Goal: Use online tool/utility: Utilize a website feature to perform a specific function

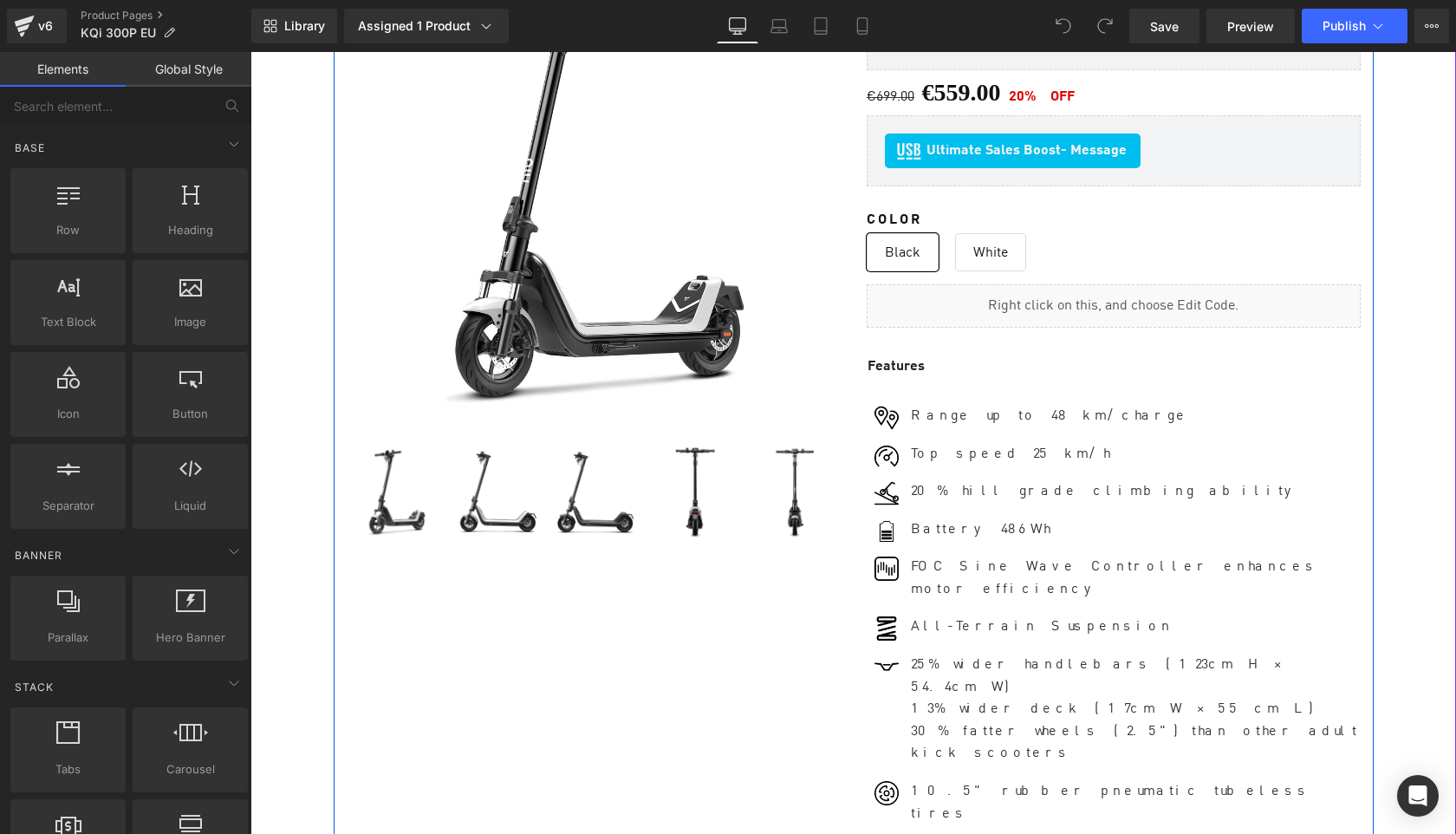
scroll to position [227, 0]
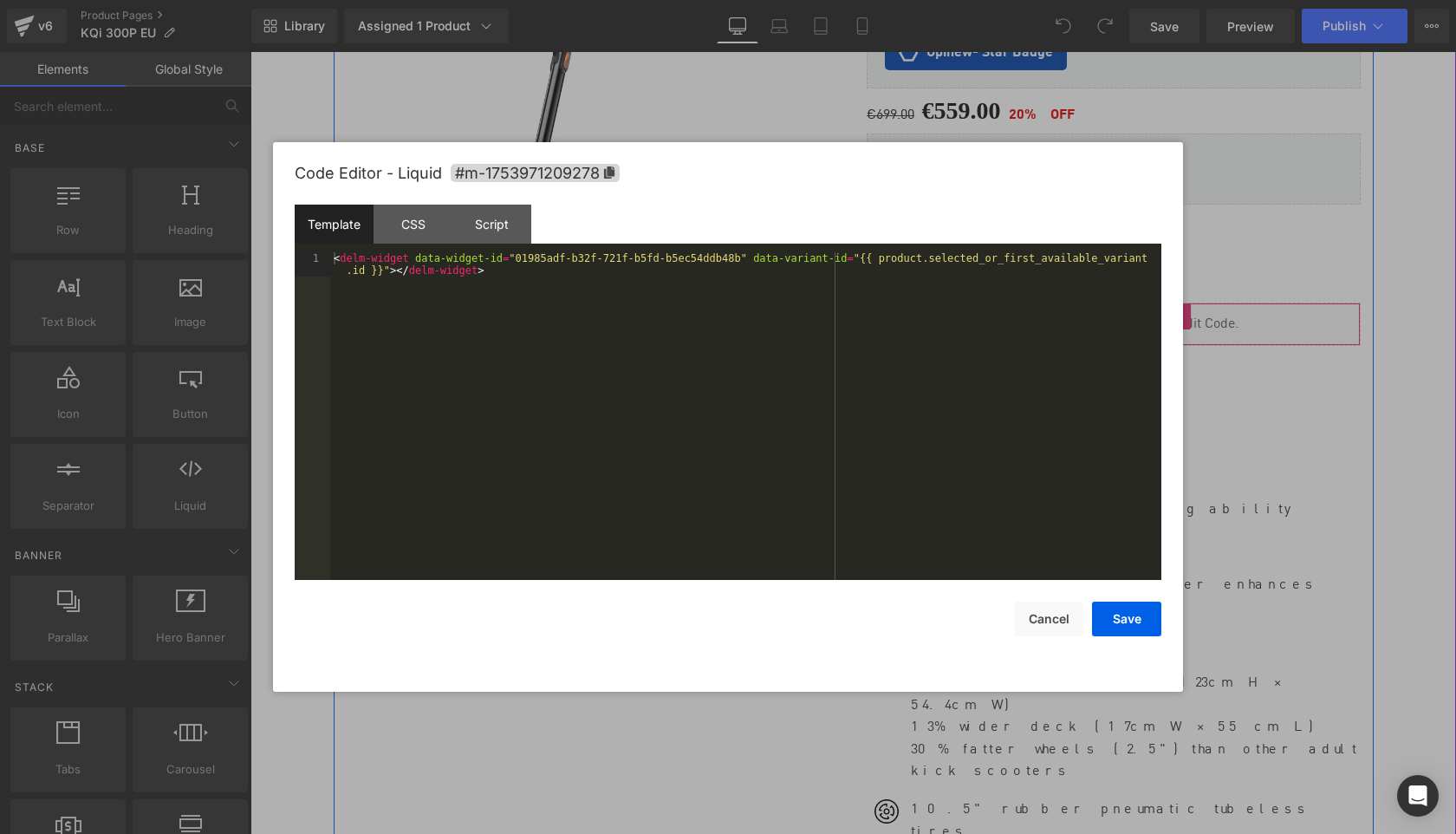
click at [1138, 312] on div "Liquid" at bounding box center [1114, 324] width 494 height 43
click at [1043, 616] on button "Cancel" at bounding box center [1049, 618] width 70 height 35
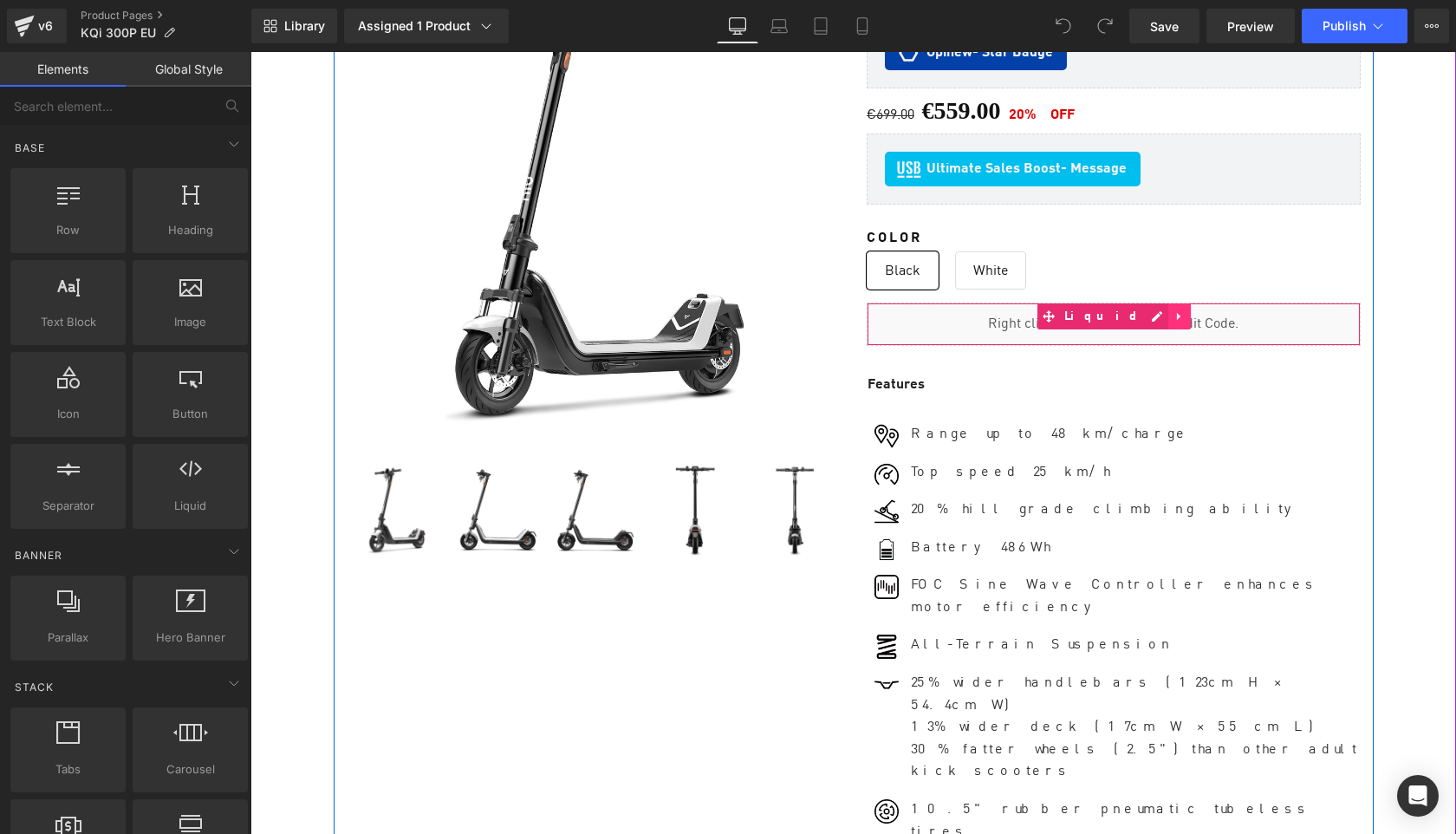
click at [1173, 314] on icon at bounding box center [1179, 316] width 12 height 13
click at [1162, 312] on icon at bounding box center [1168, 316] width 12 height 13
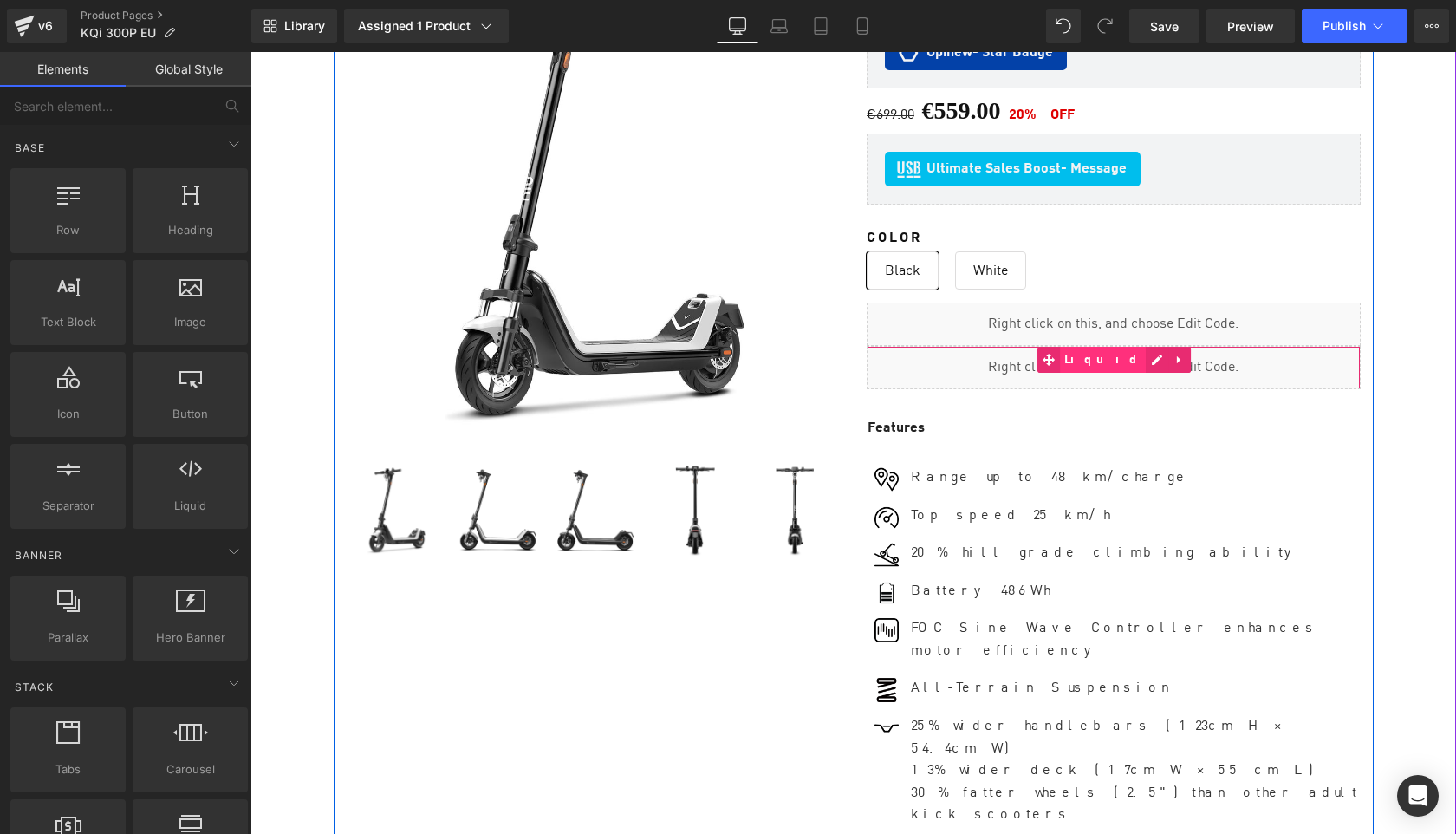
click at [1086, 356] on span "Liquid" at bounding box center [1104, 360] width 87 height 26
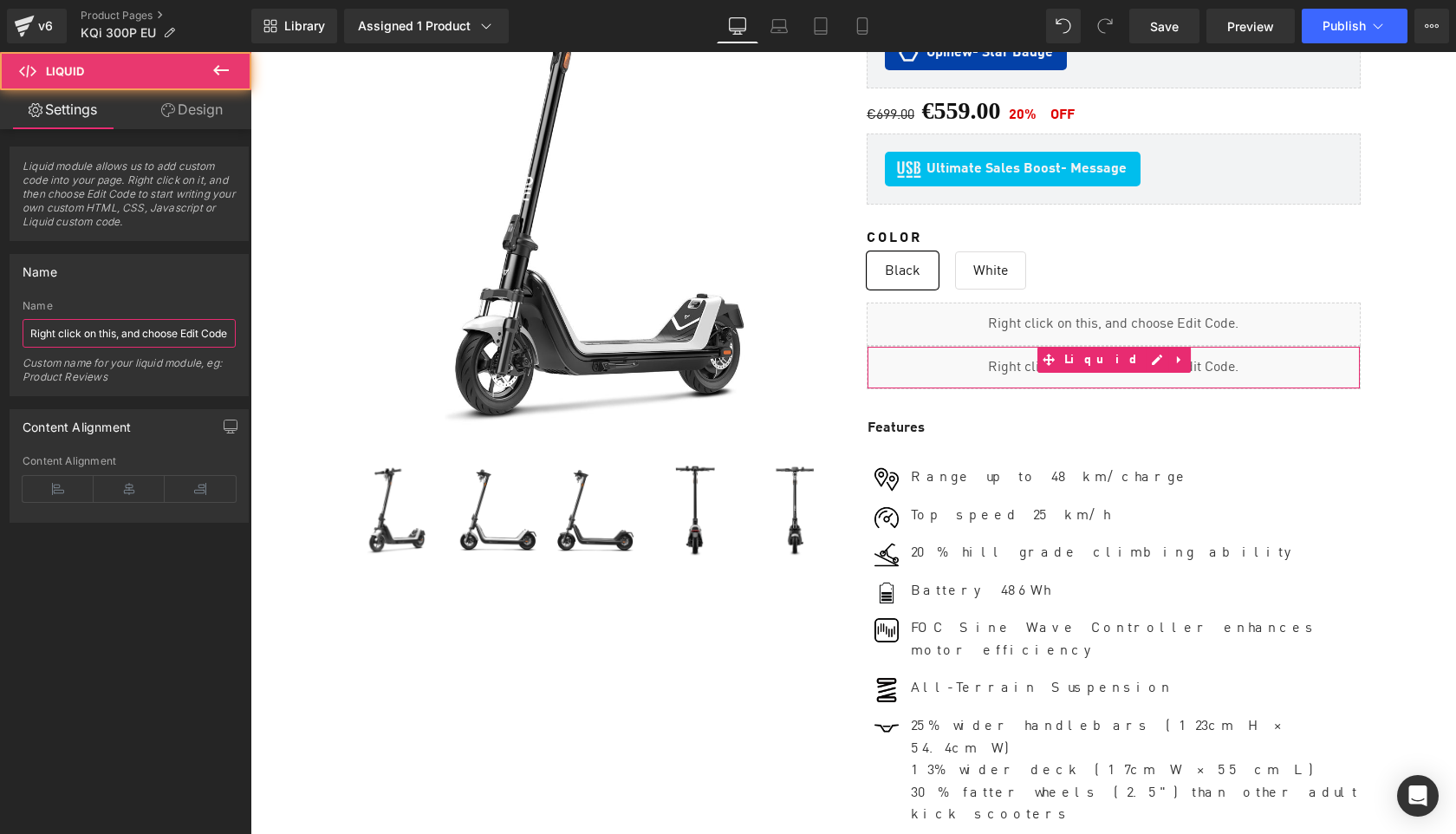
click at [142, 339] on input "Right click on this, and choose Edit Code." at bounding box center [129, 333] width 213 height 28
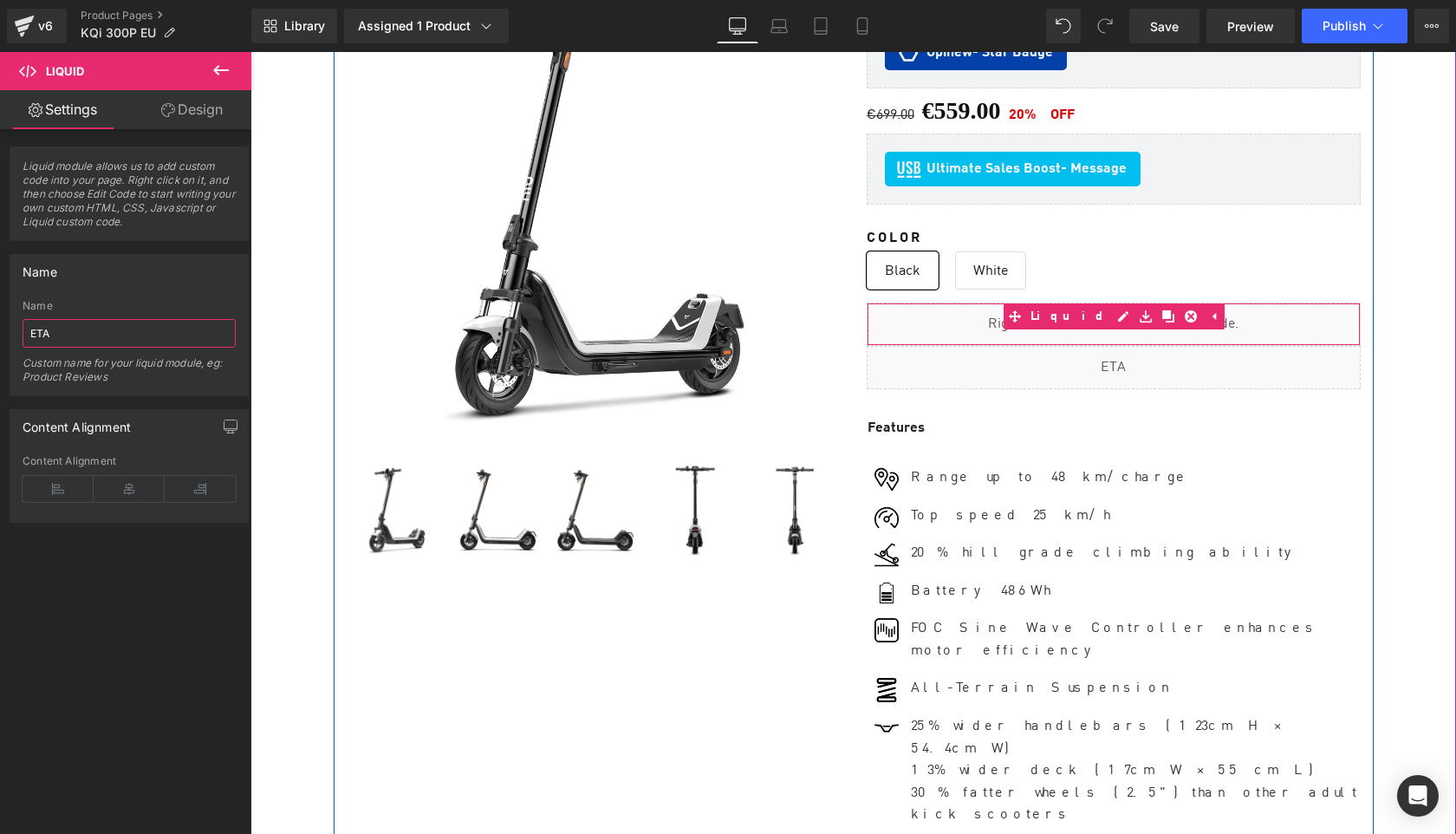
click at [1104, 307] on div "Liquid" at bounding box center [1114, 324] width 494 height 43
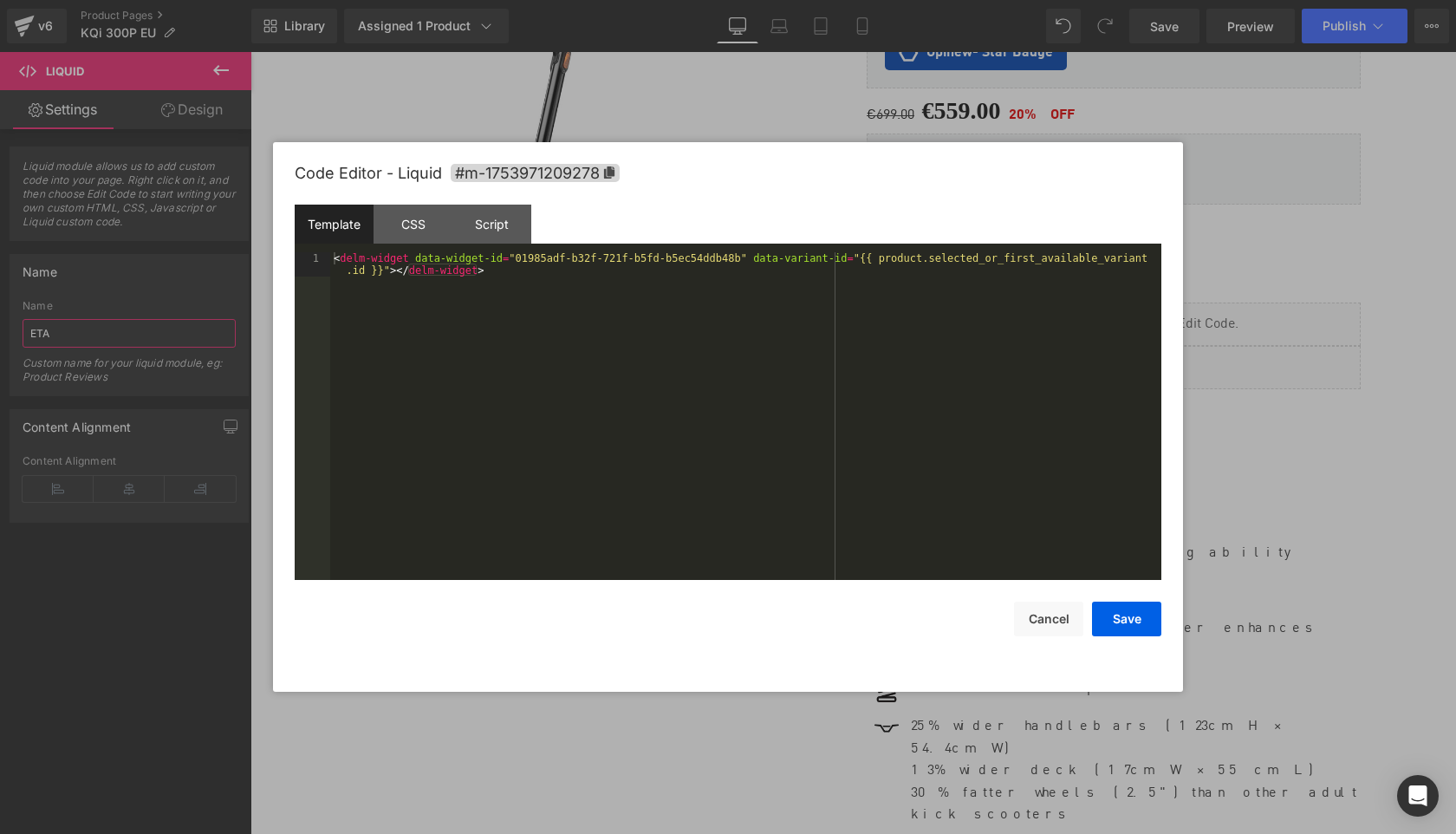
type input "ETA"
click at [843, 360] on div "< delm-widget data-widget-id = "01985adf-b32f-721f-b5fd-b5ec54ddb48b" data-vari…" at bounding box center [745, 440] width 831 height 376
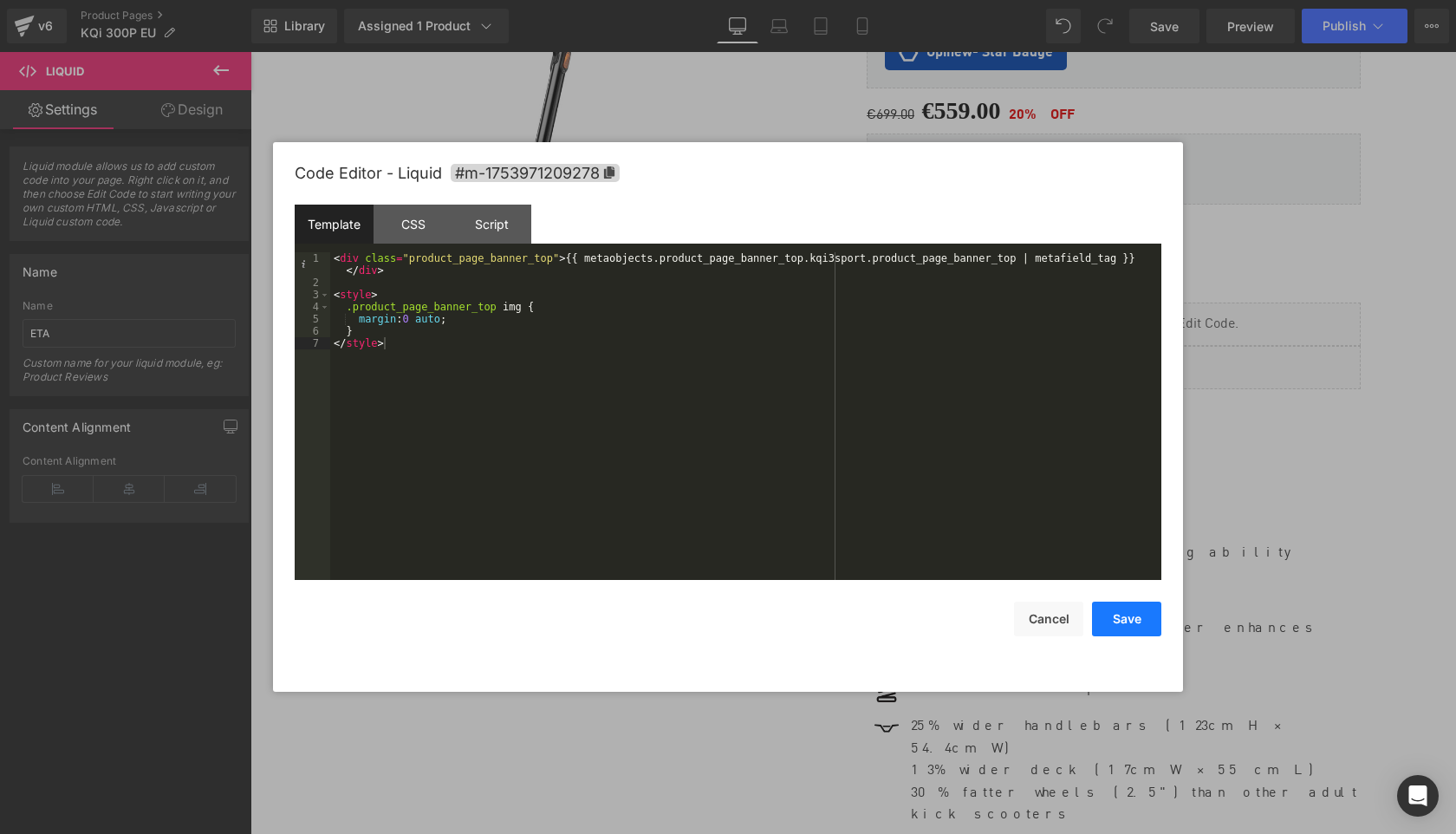
click at [1121, 612] on button "Save" at bounding box center [1127, 618] width 70 height 35
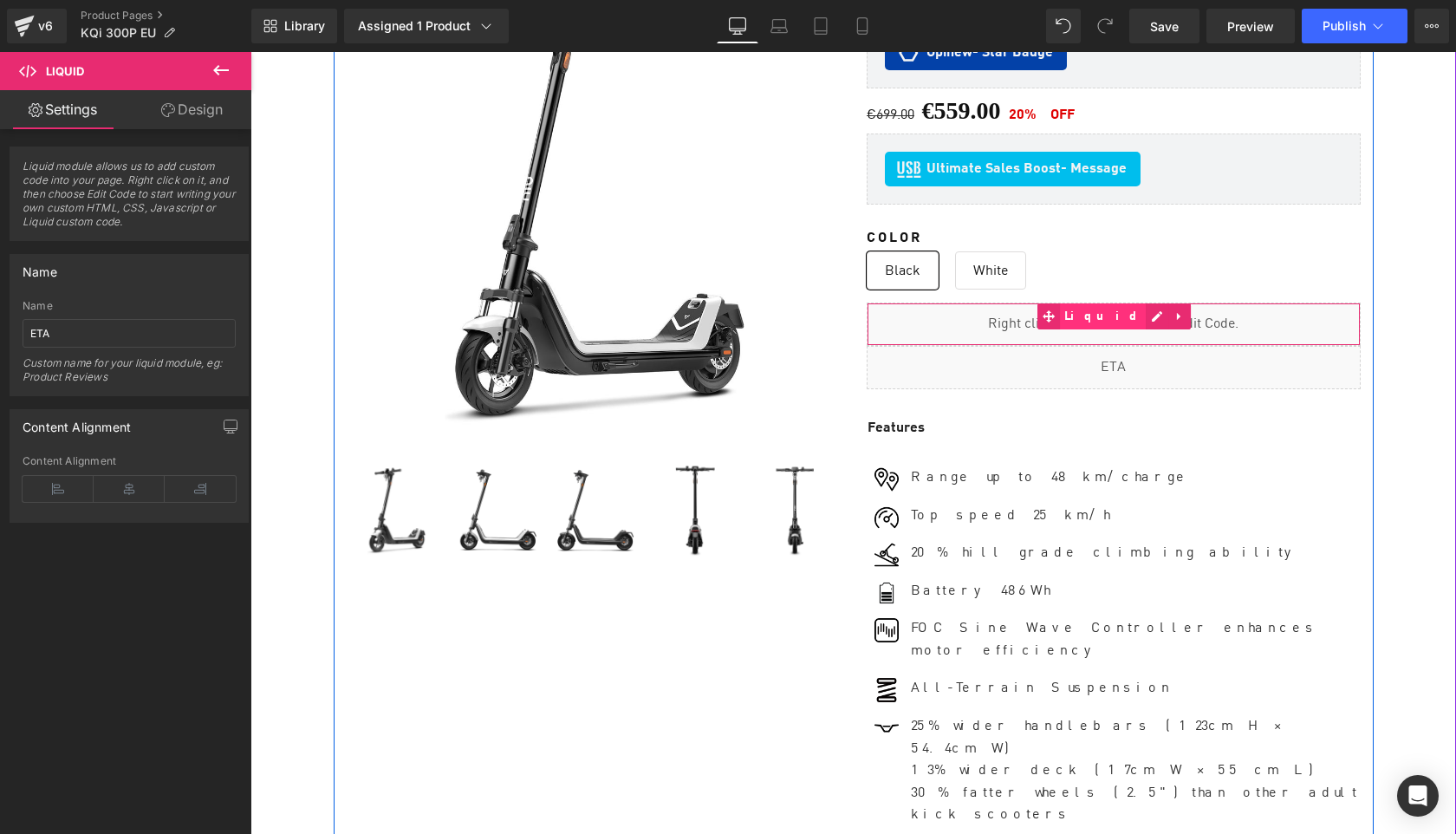
click at [1088, 308] on span "Liquid" at bounding box center [1104, 317] width 87 height 26
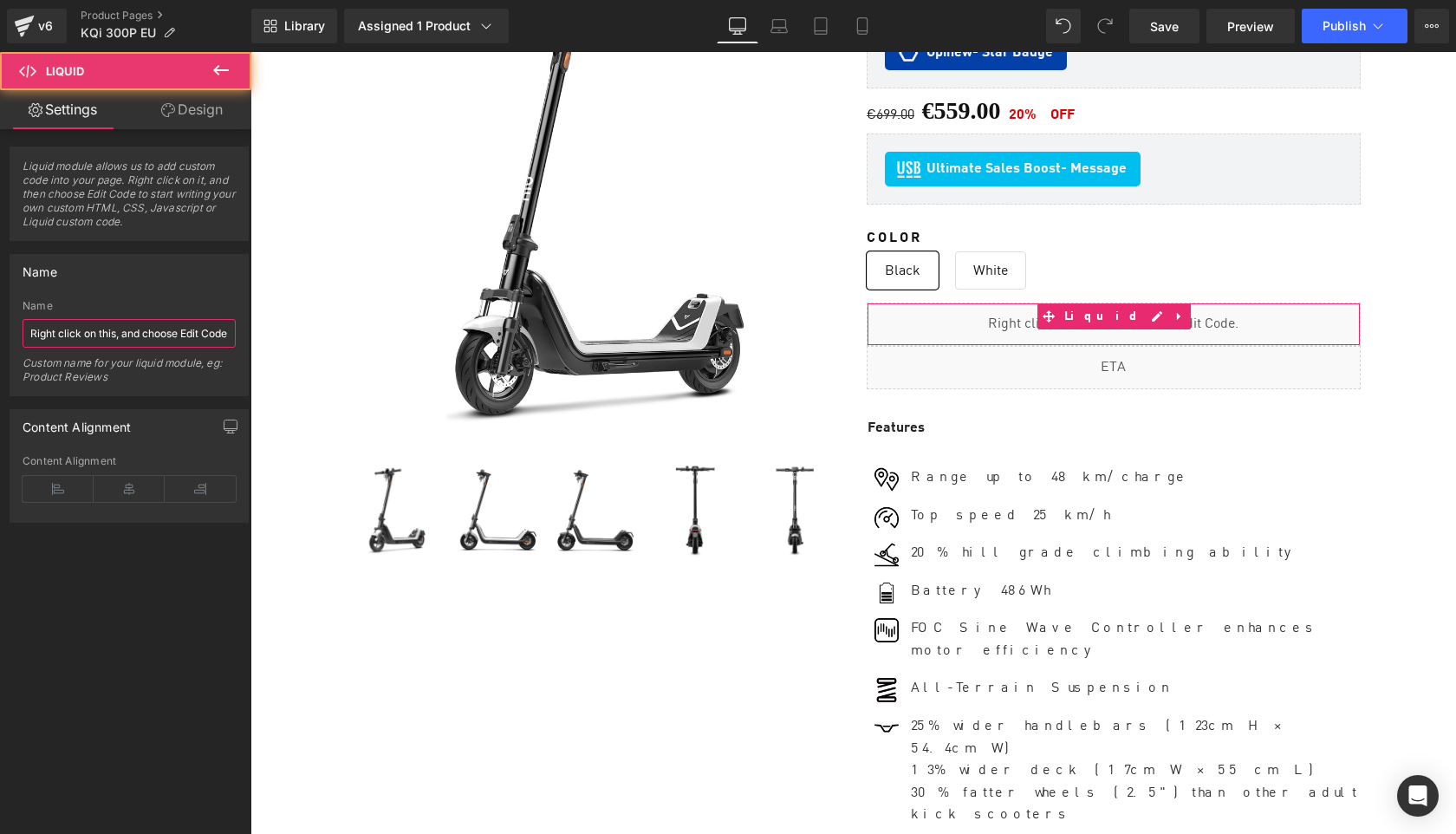
click at [91, 339] on input "Right click on this, and choose Edit Code." at bounding box center [129, 333] width 213 height 28
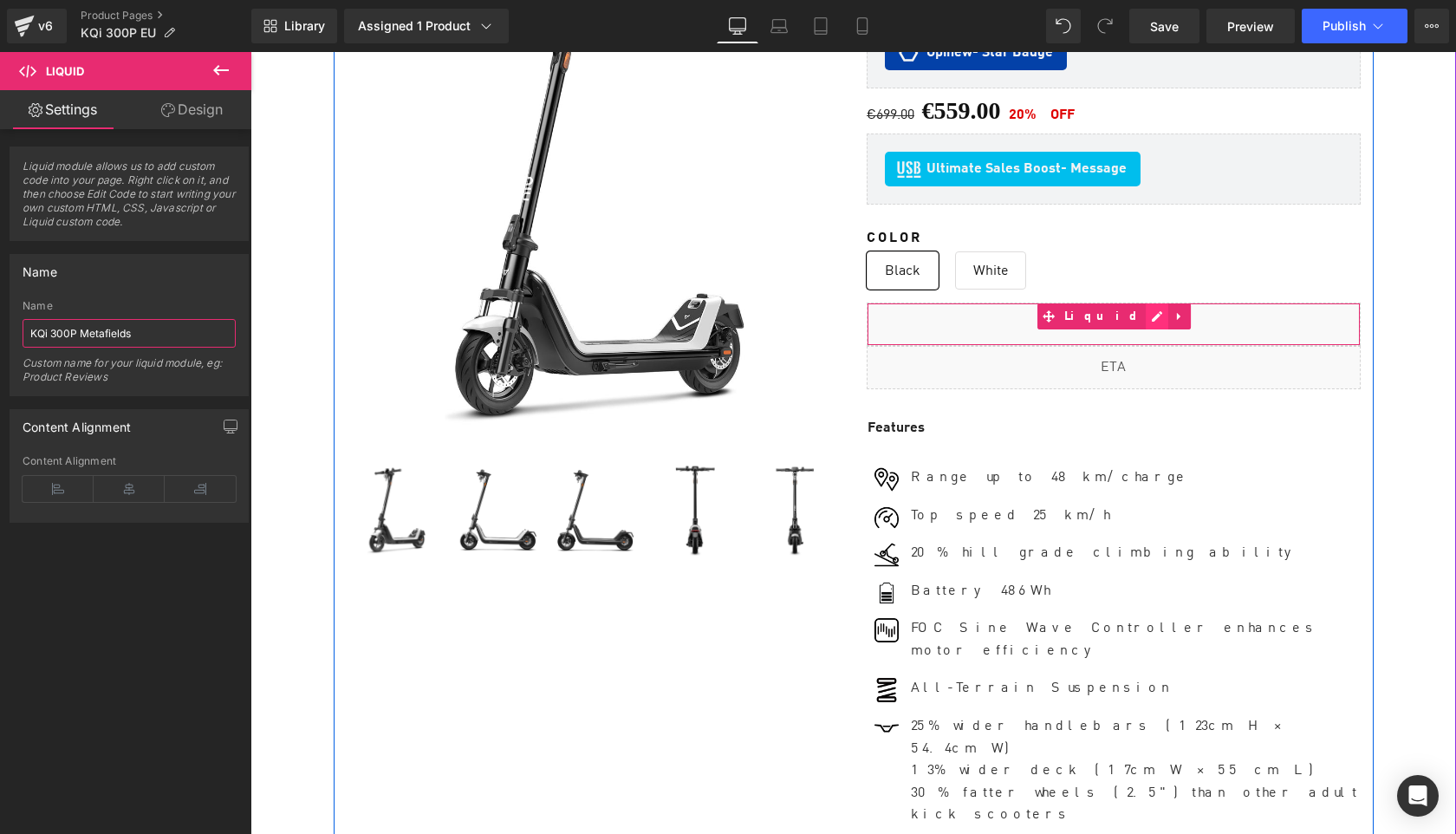
click at [1136, 307] on div "Liquid" at bounding box center [1114, 324] width 494 height 43
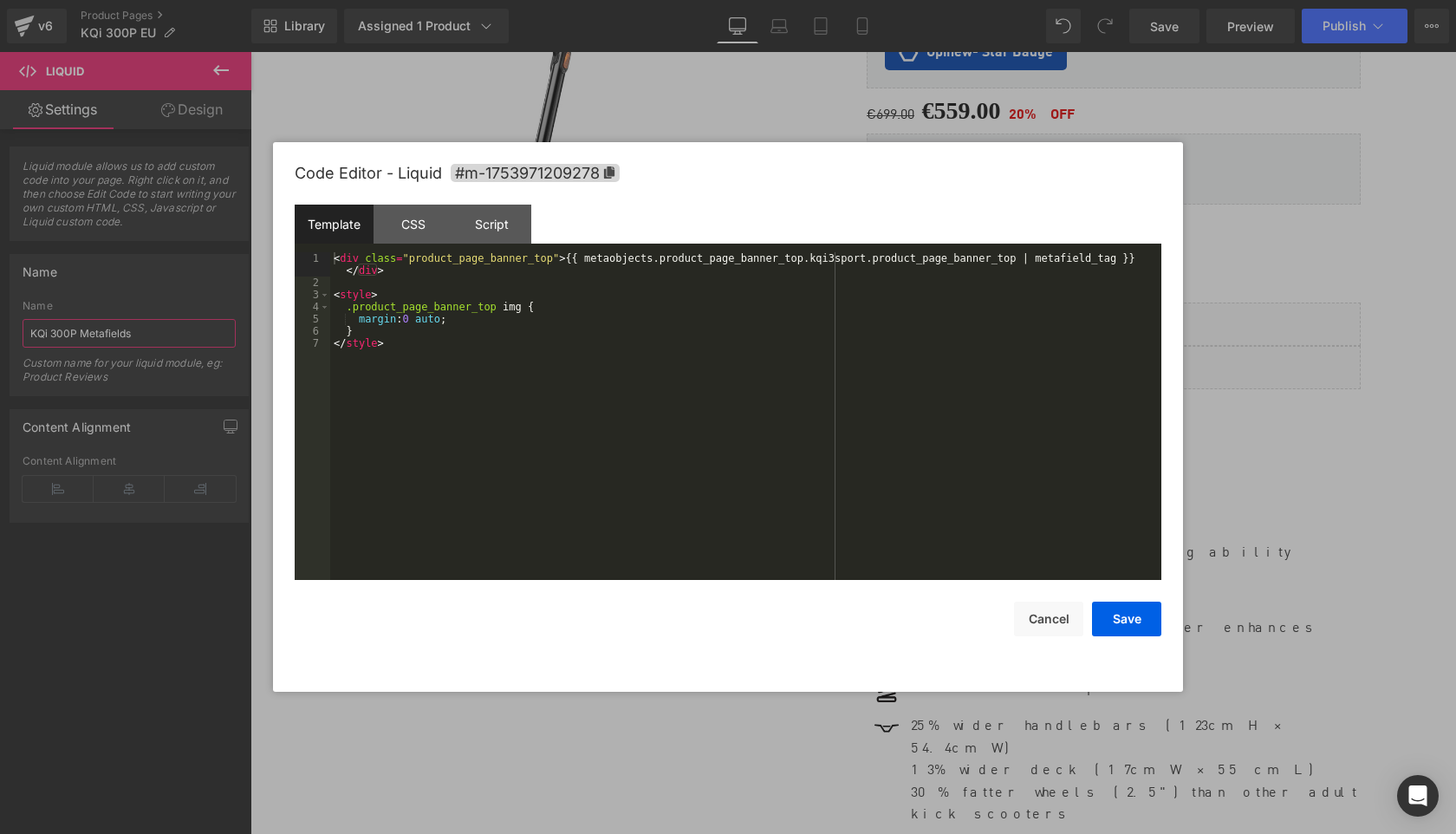
type input "KQi 300P Metafields"
click at [747, 324] on div "< div class = "product_page_banner_top" > {{ metaobjects.product_page_banner_to…" at bounding box center [745, 434] width 831 height 364
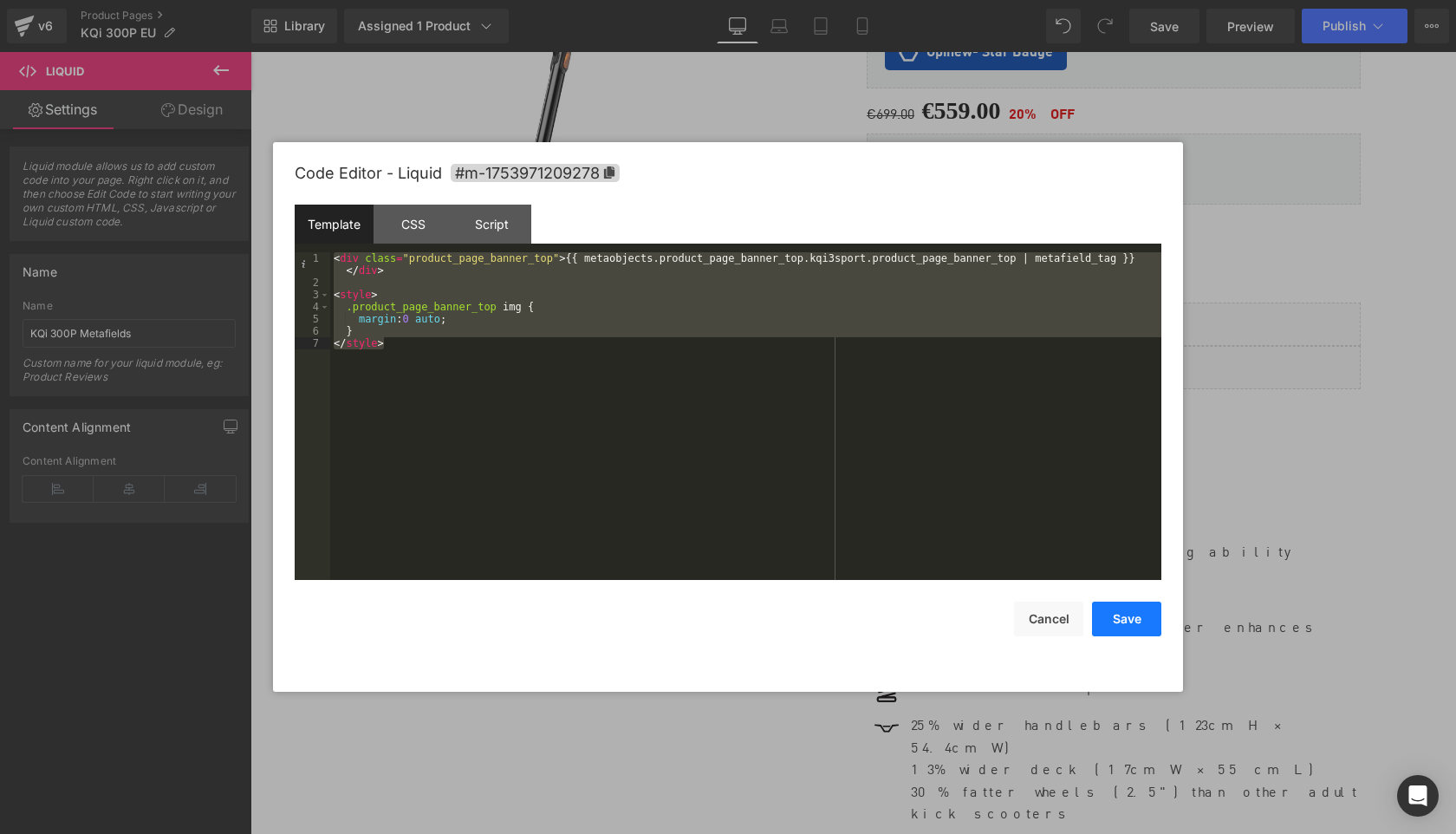
click at [1123, 623] on button "Save" at bounding box center [1127, 618] width 70 height 35
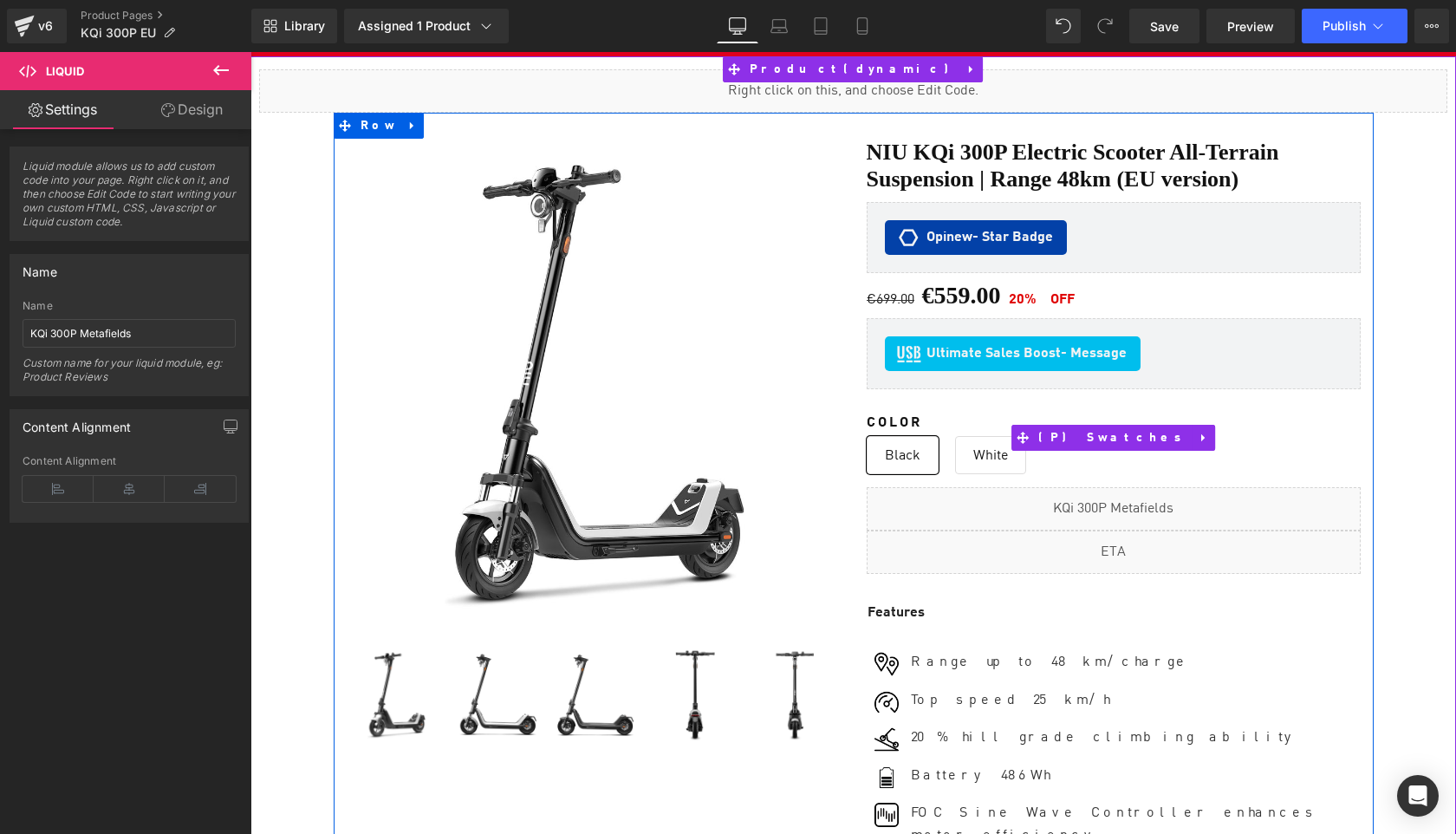
scroll to position [91, 0]
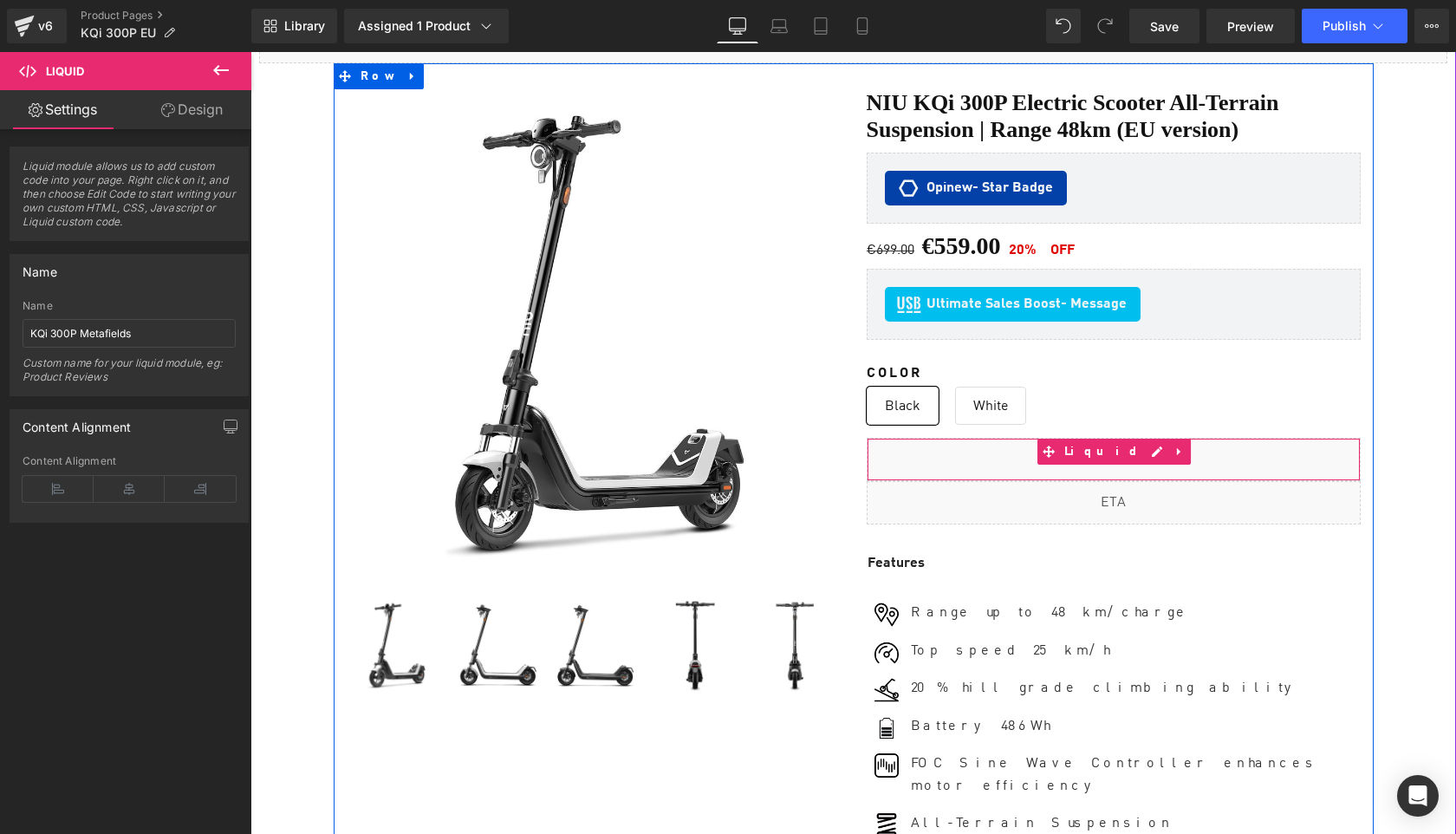
click at [1108, 448] on div "Liquid" at bounding box center [1114, 459] width 494 height 43
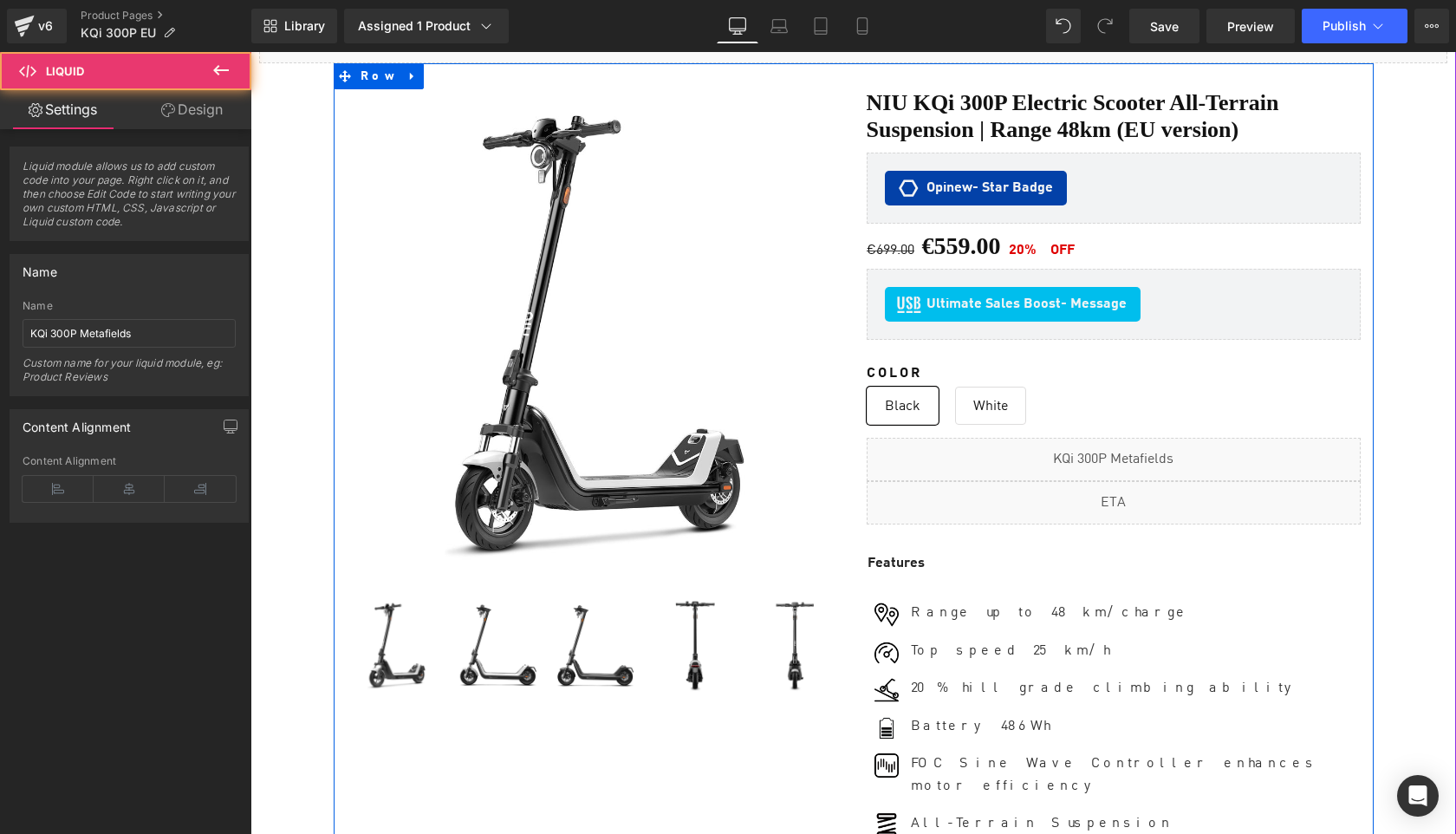
click at [1128, 443] on div "Liquid" at bounding box center [1114, 459] width 494 height 43
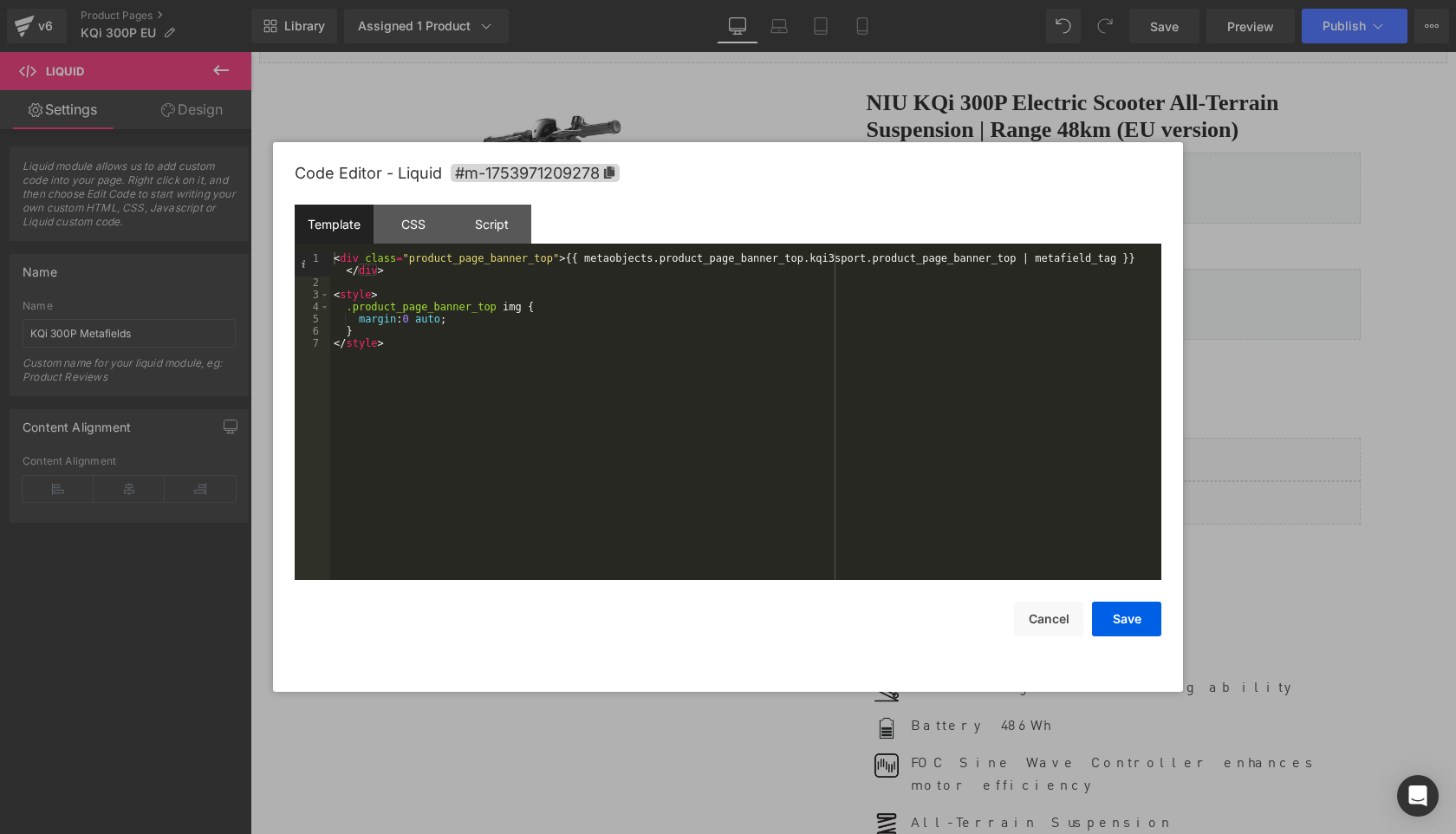
click at [877, 263] on div "< div class = "product_page_banner_top" > {{ metaobjects.product_page_banner_to…" at bounding box center [745, 434] width 831 height 364
click at [1124, 622] on button "Save" at bounding box center [1127, 618] width 70 height 35
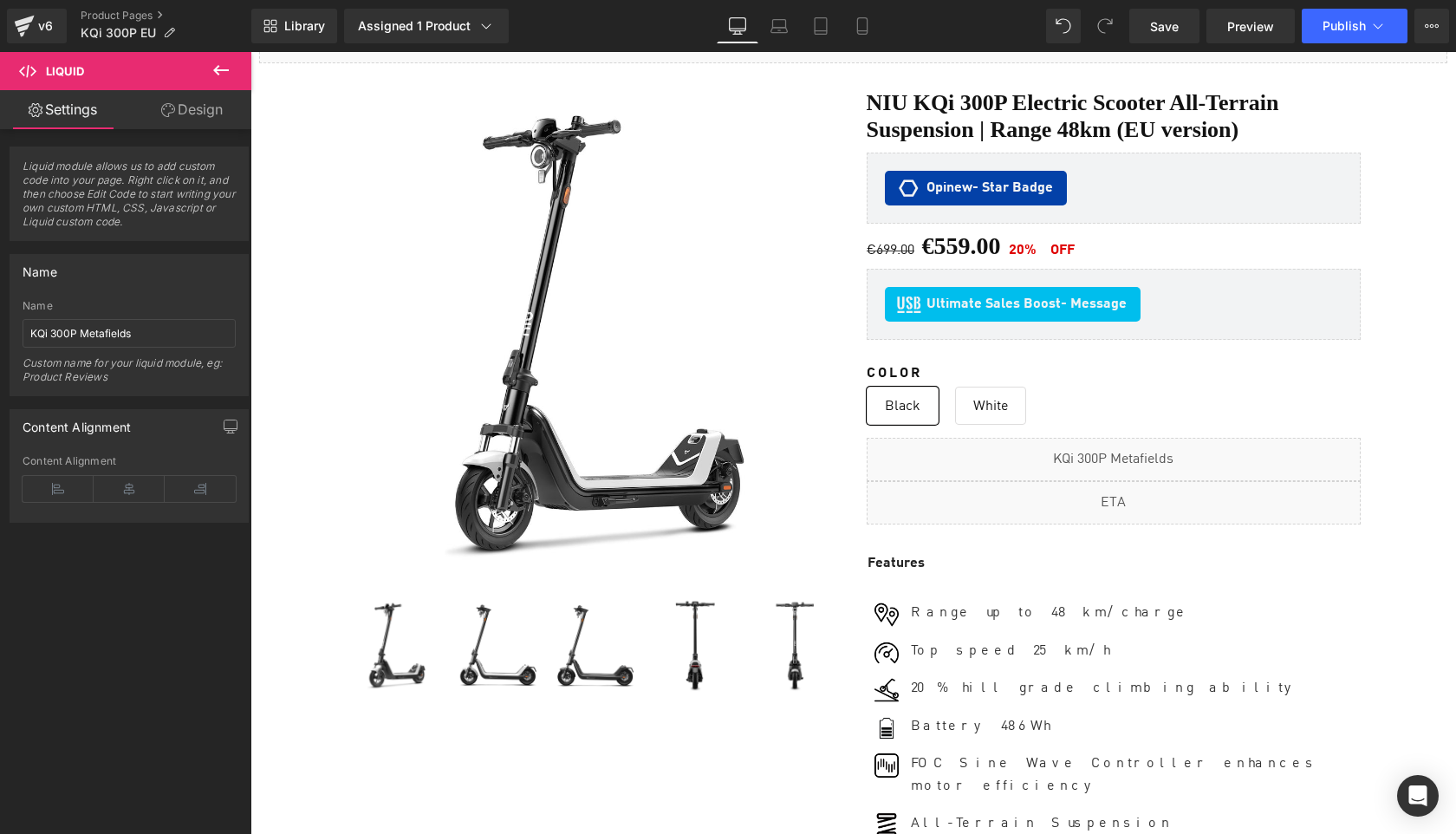
click at [211, 74] on icon at bounding box center [221, 70] width 21 height 21
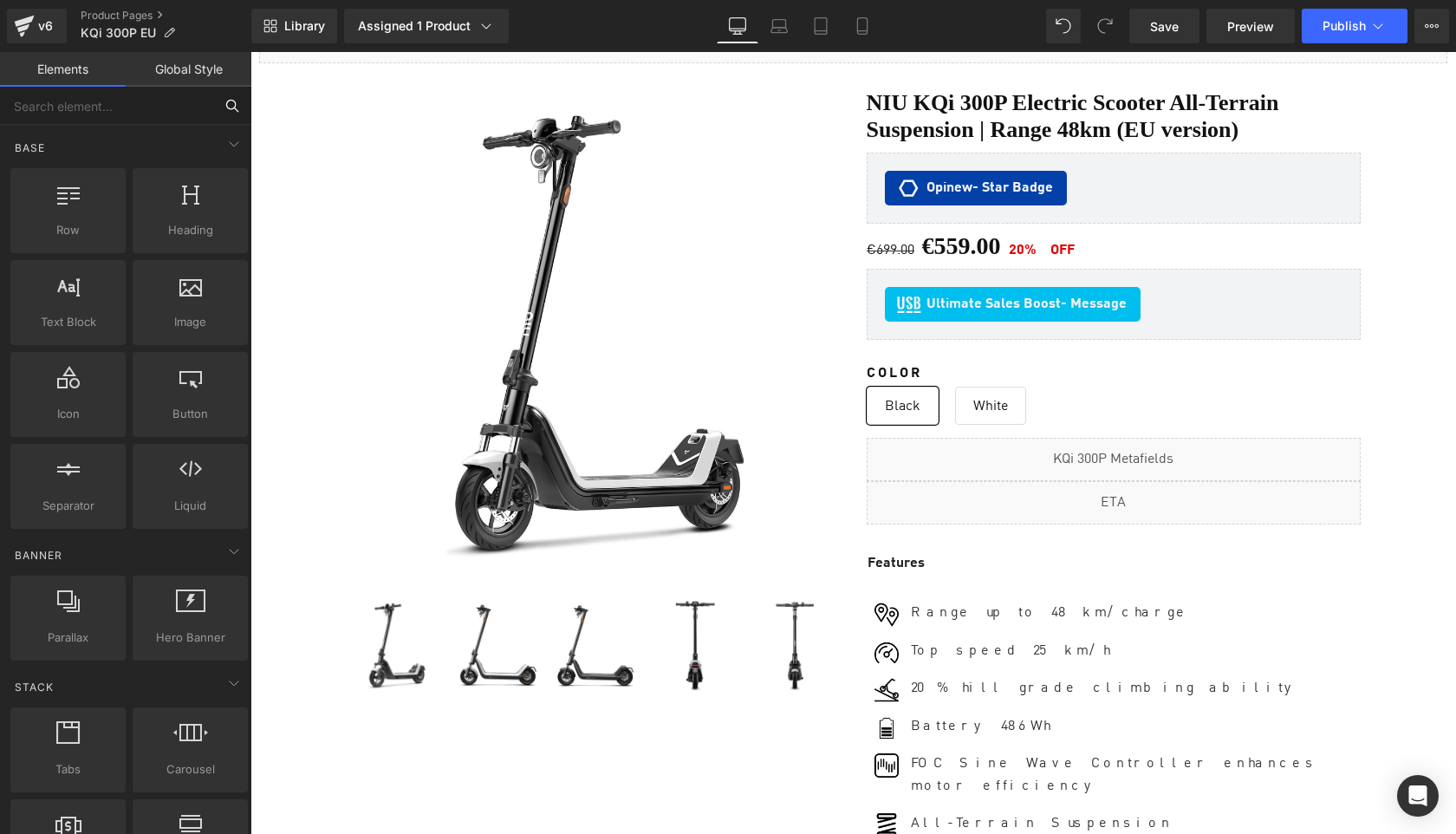
click at [92, 110] on input "text" at bounding box center [106, 106] width 213 height 38
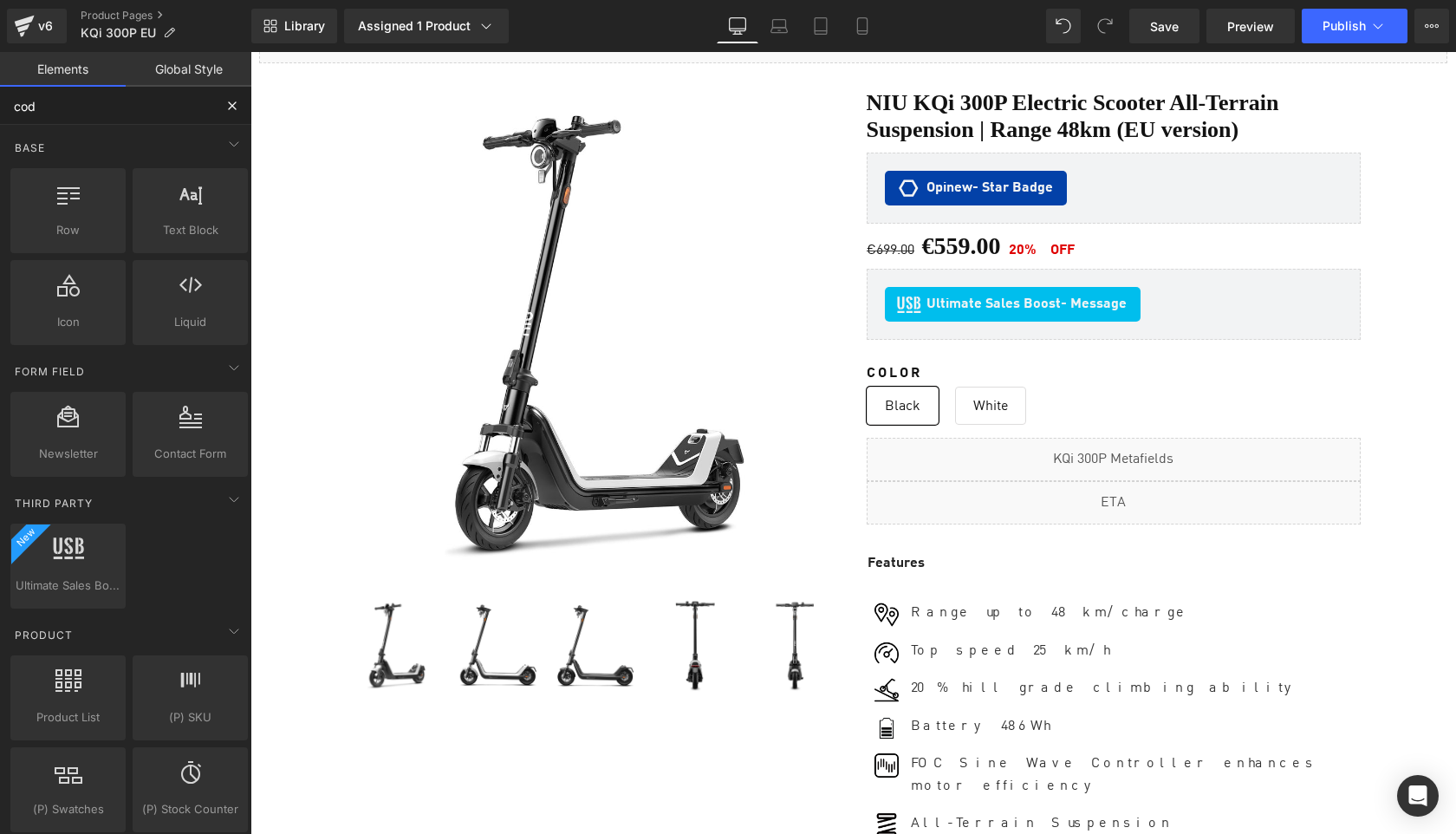
type input "code"
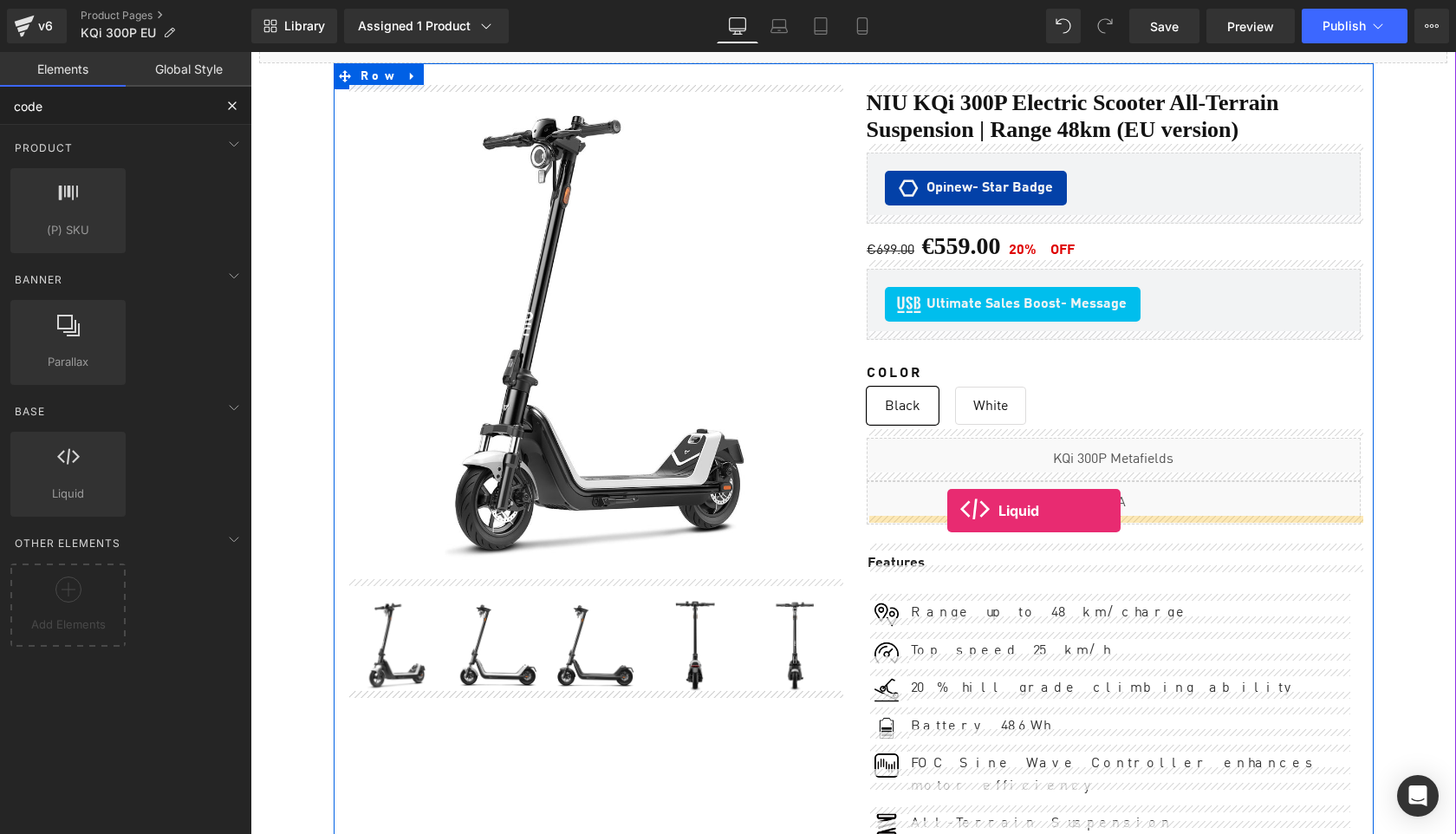
drag, startPoint x: 307, startPoint y: 521, endPoint x: 947, endPoint y: 511, distance: 640.1
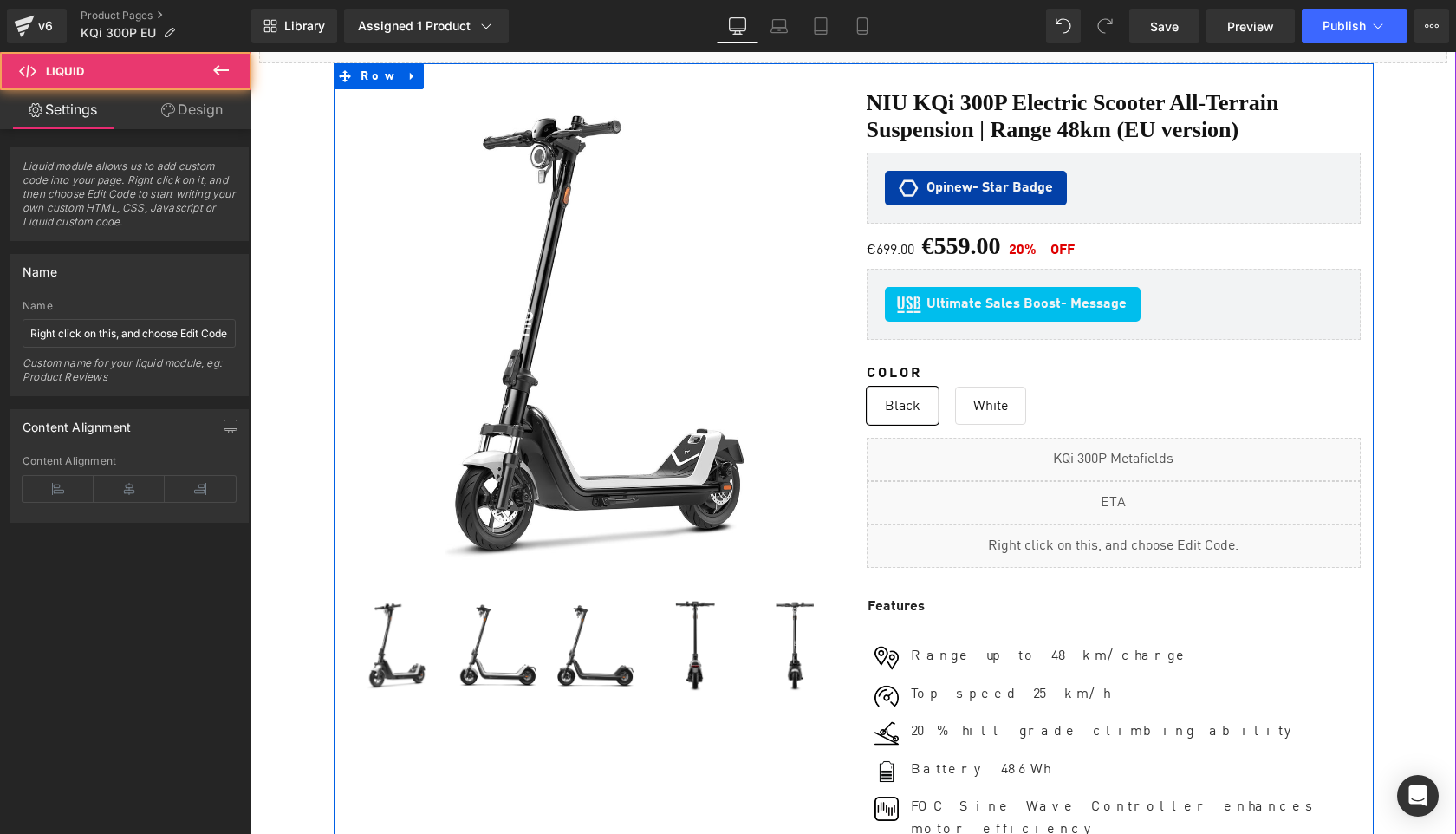
click at [1128, 533] on div "Liquid" at bounding box center [1114, 546] width 494 height 43
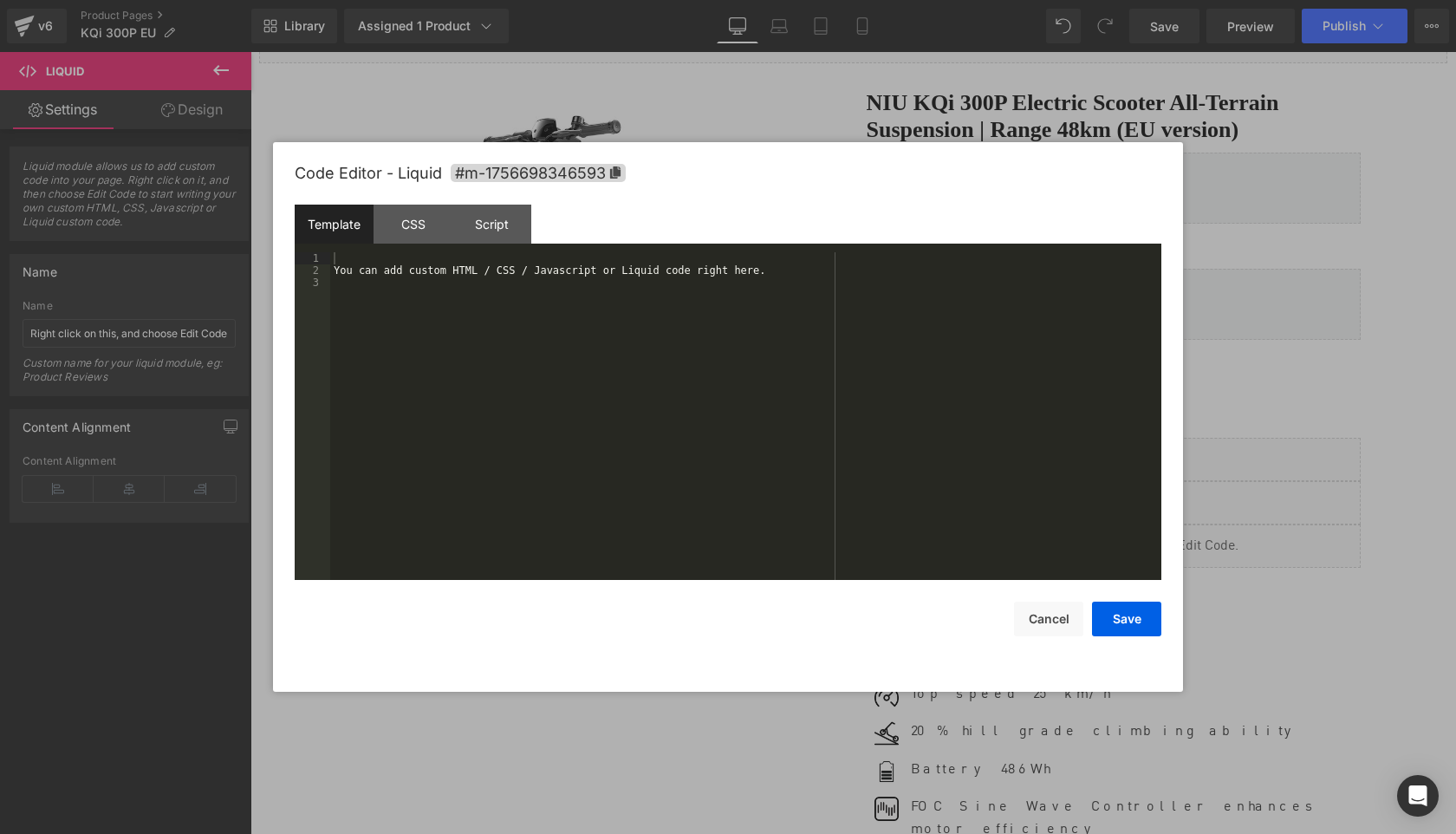
click at [857, 515] on div "You can add custom HTML / CSS / Javascript or Liquid code right here." at bounding box center [745, 428] width 831 height 352
click at [1141, 620] on button "Save" at bounding box center [1127, 618] width 70 height 35
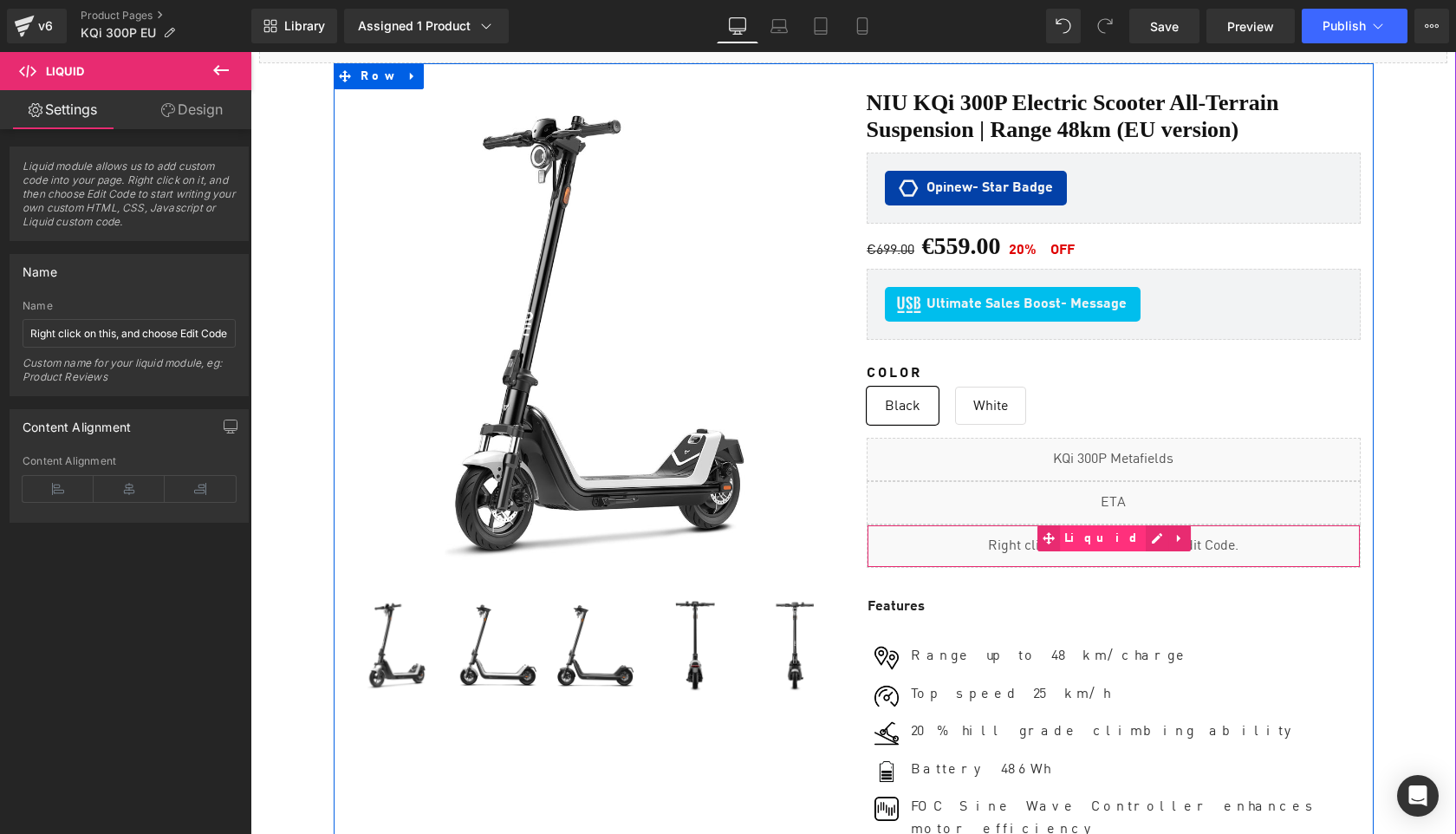
click at [1110, 537] on span "Liquid" at bounding box center [1104, 538] width 87 height 26
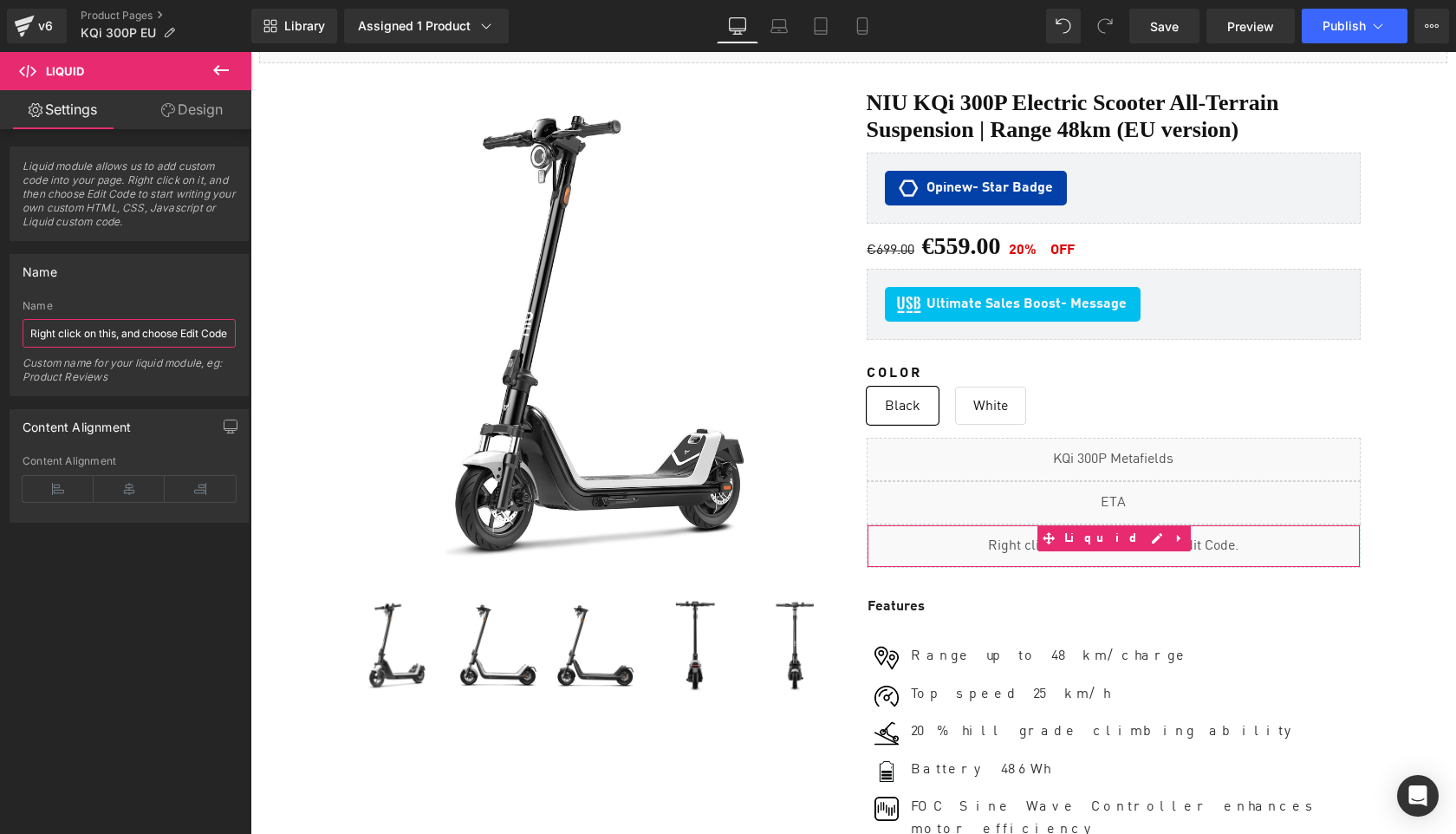
click at [115, 334] on input "Right click on this, and choose Edit Code." at bounding box center [129, 333] width 213 height 28
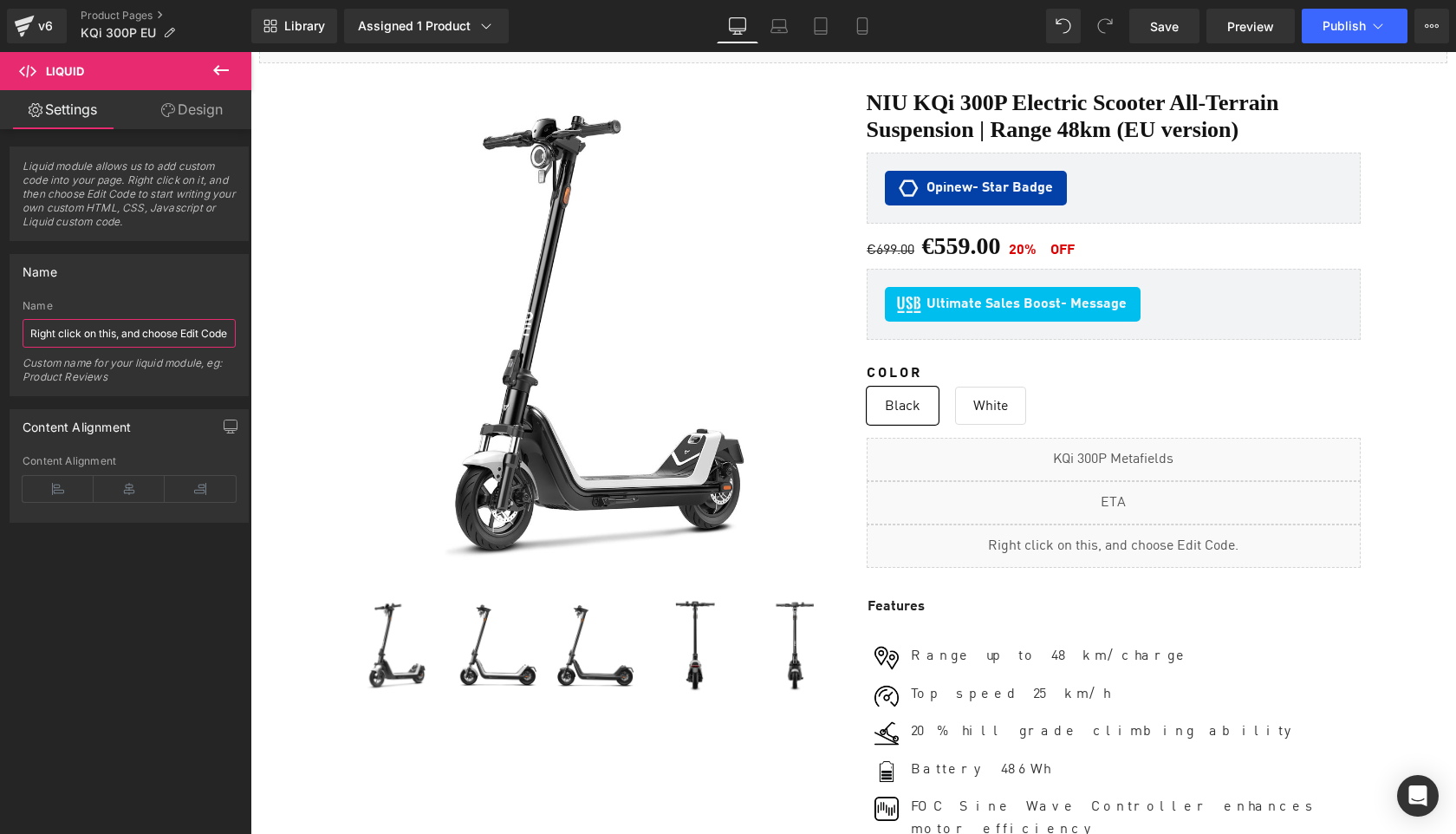
paste input "Sell Easy FBT KQi1 Pro"
type input "Sell Easy FBT KQi 300P"
